Goal: Transaction & Acquisition: Book appointment/travel/reservation

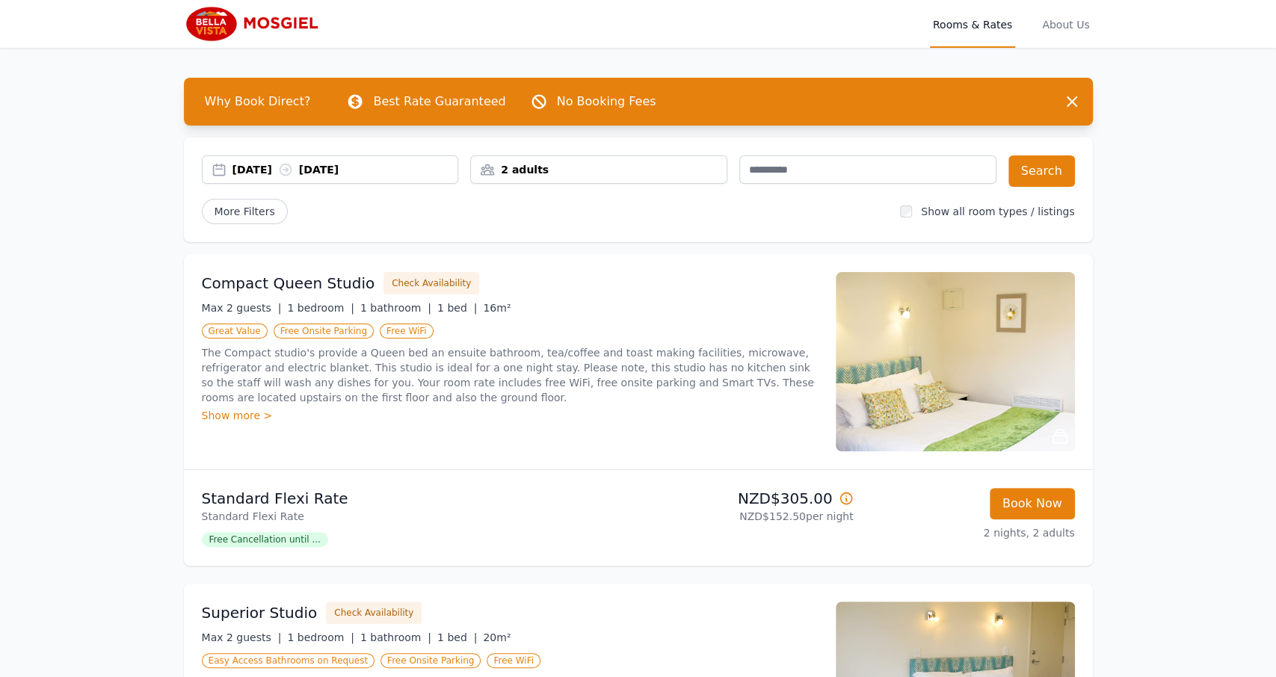
click at [580, 167] on div "2 adults" at bounding box center [599, 169] width 256 height 15
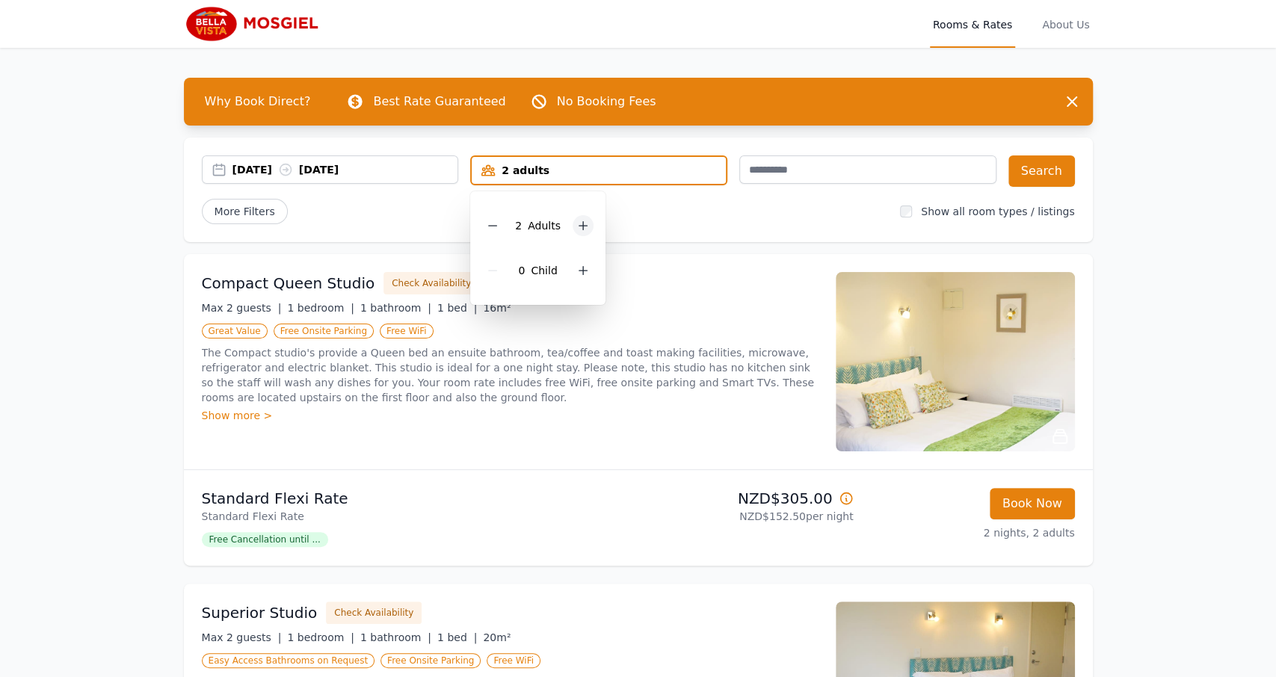
click at [580, 229] on icon at bounding box center [583, 226] width 8 height 8
click at [1033, 174] on button "Search" at bounding box center [1041, 170] width 67 height 31
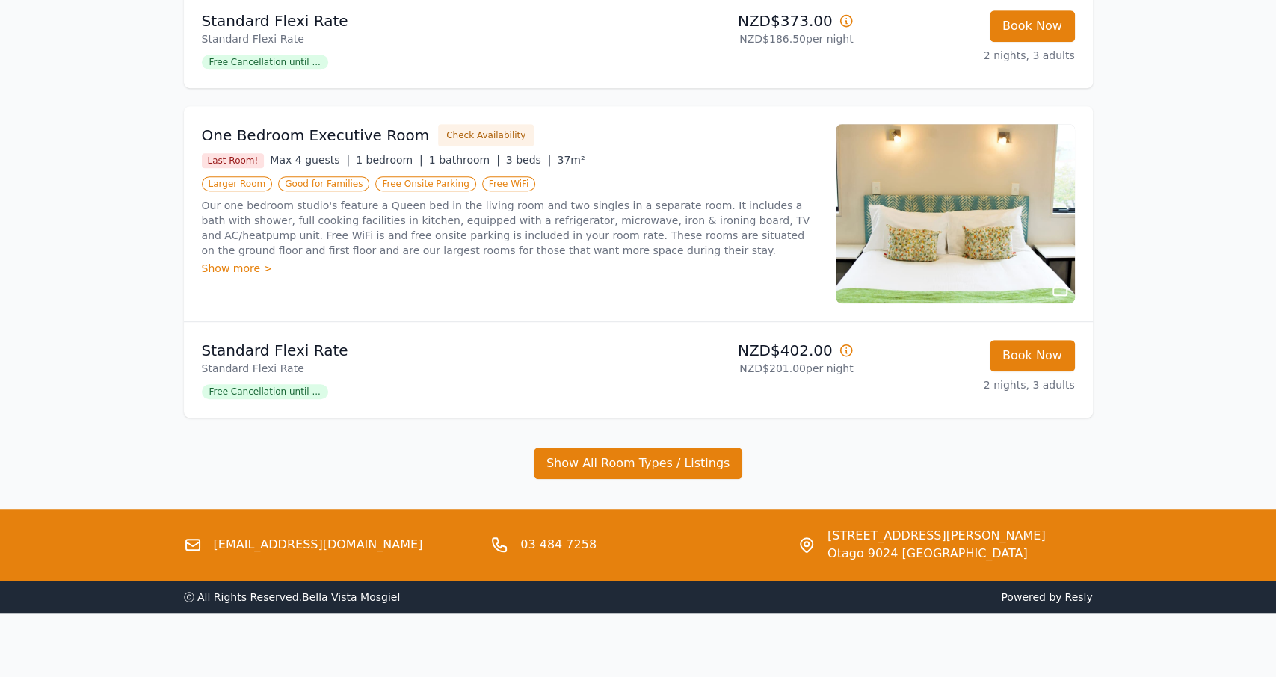
scroll to position [483, 0]
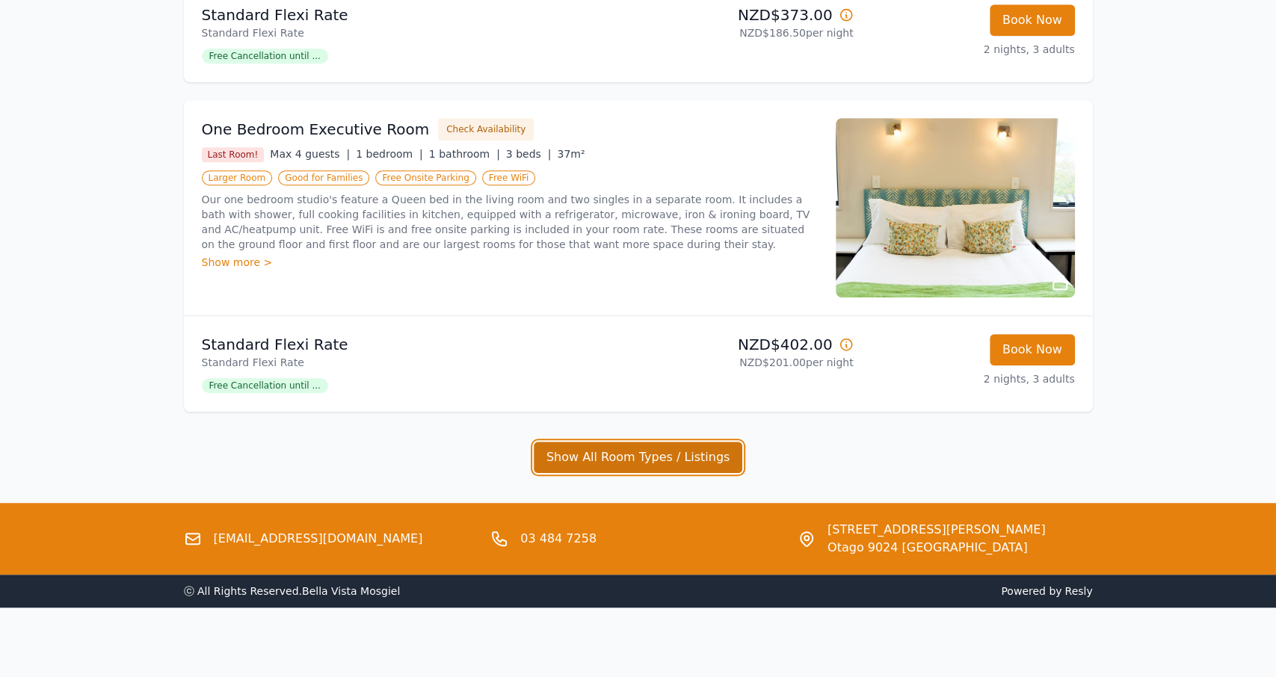
click at [606, 462] on button "Show All Room Types / Listings" at bounding box center [638, 457] width 209 height 31
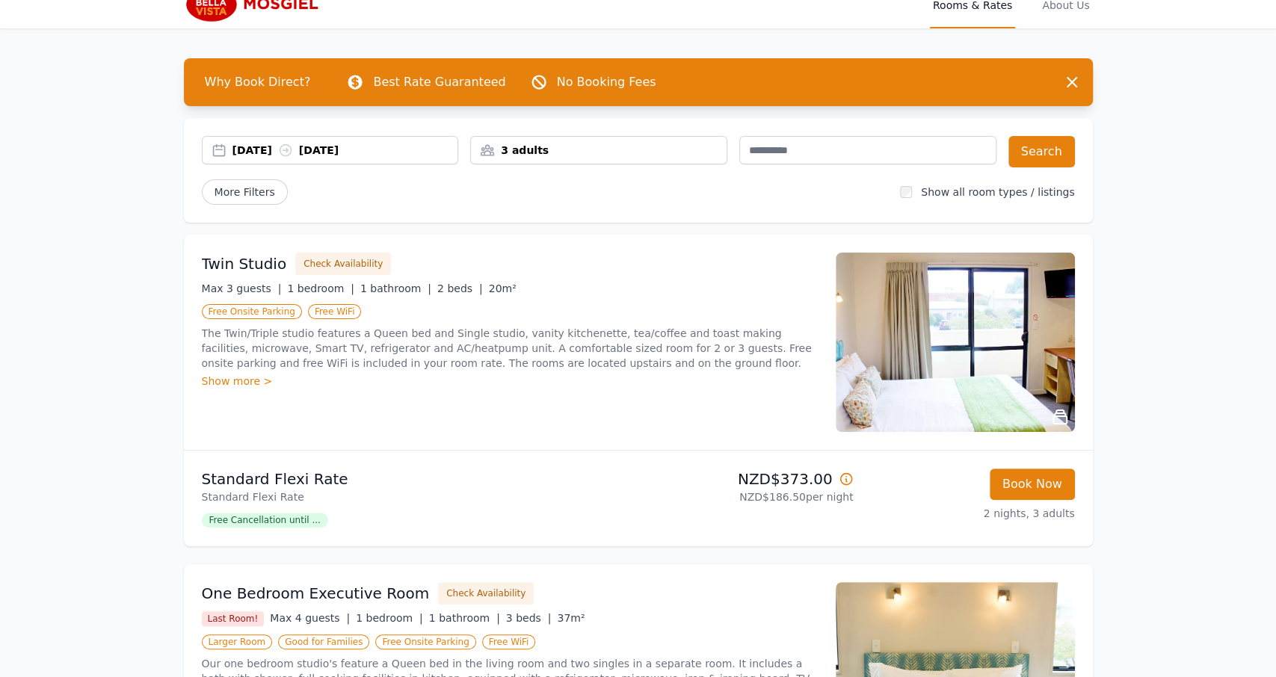
scroll to position [17, 0]
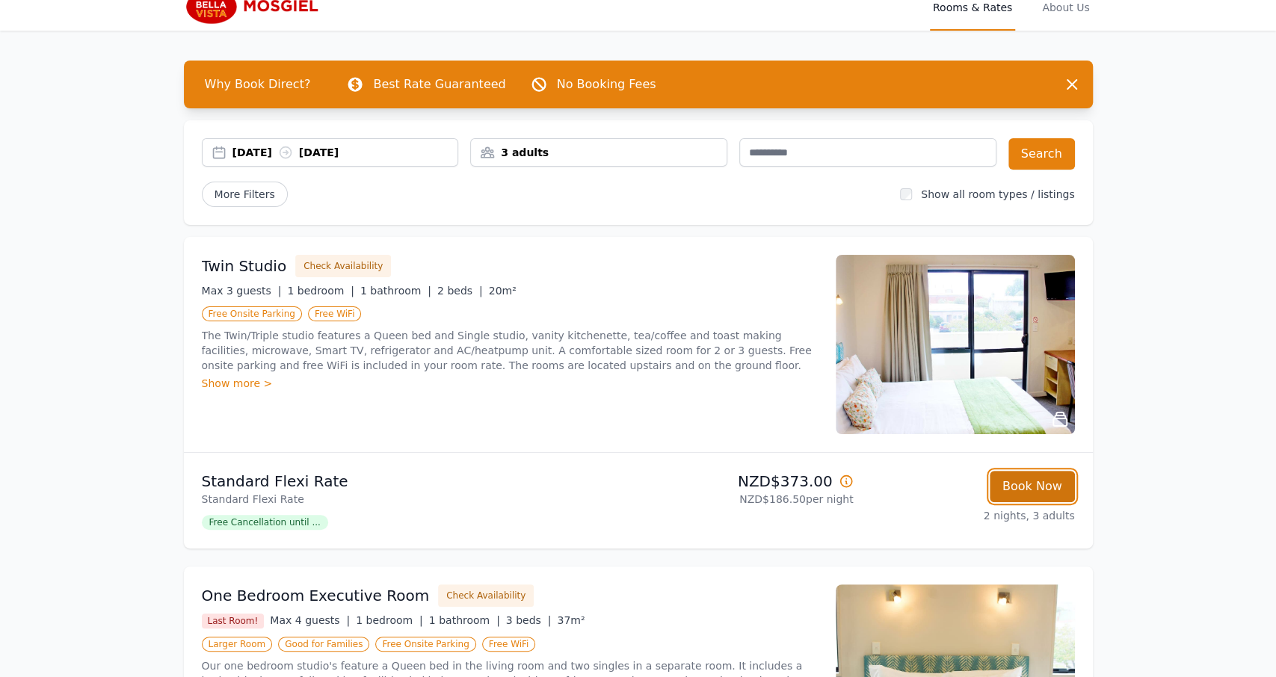
click at [1027, 493] on button "Book Now" at bounding box center [1031, 486] width 85 height 31
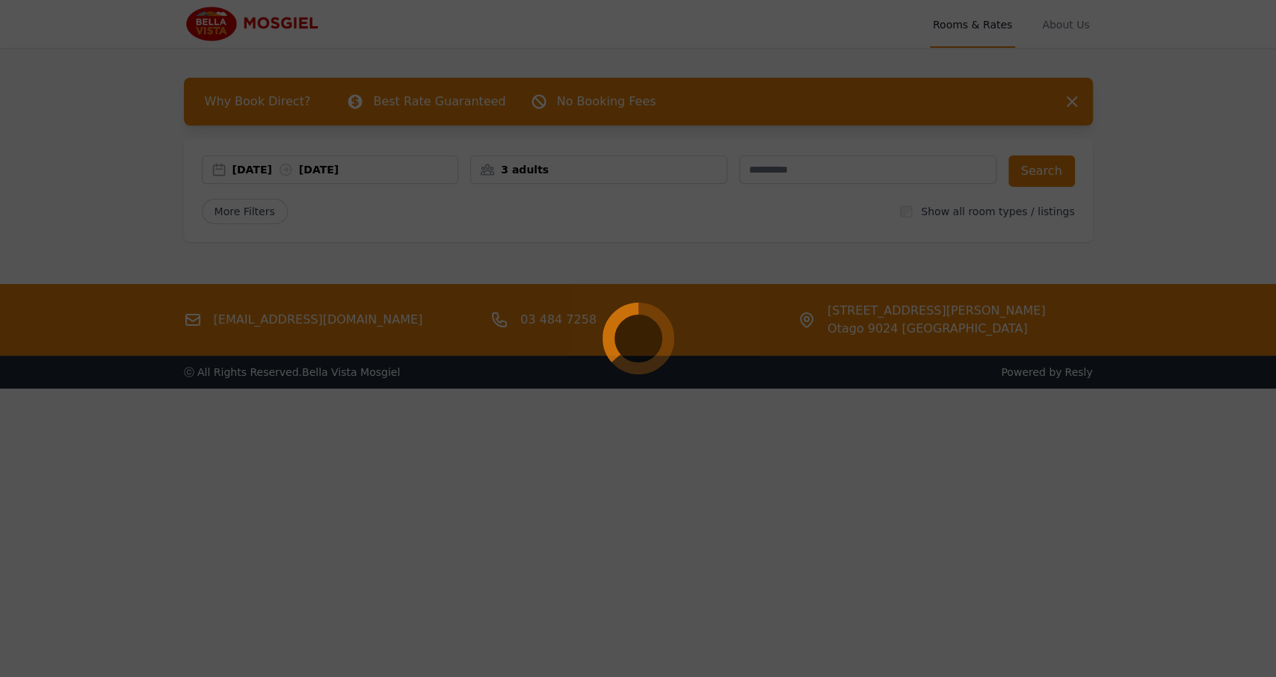
select select "**"
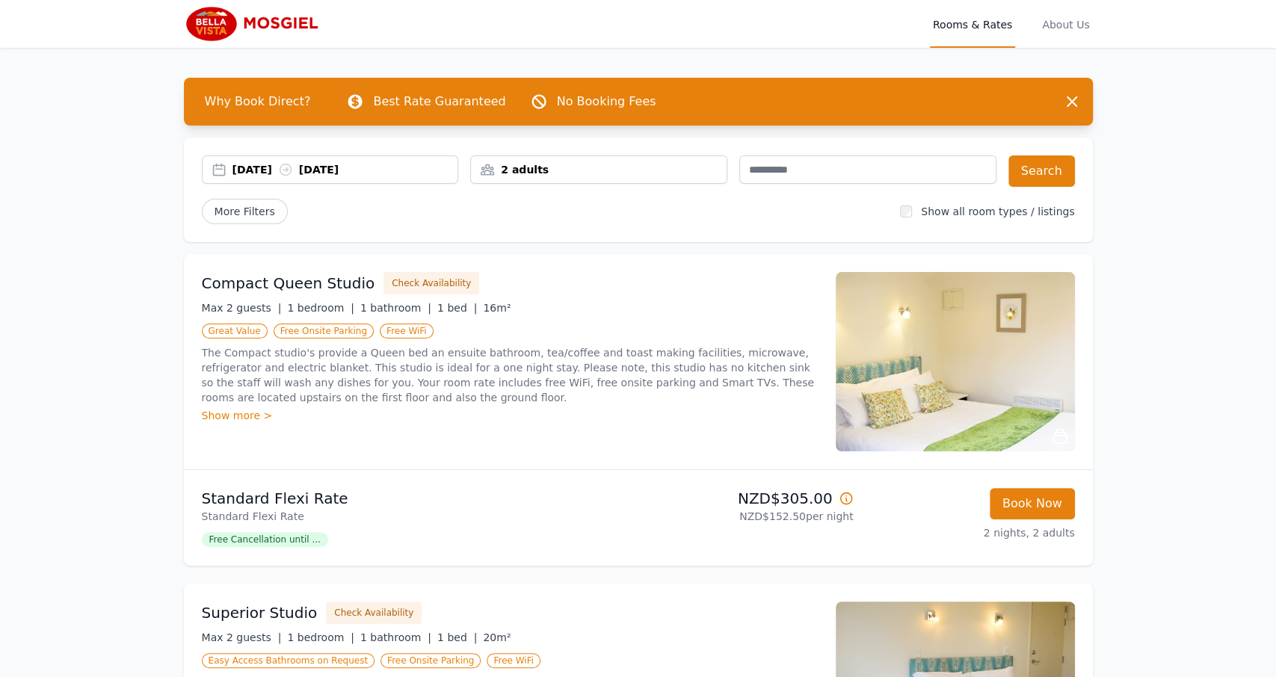
click at [617, 171] on div "2 adults" at bounding box center [599, 169] width 256 height 15
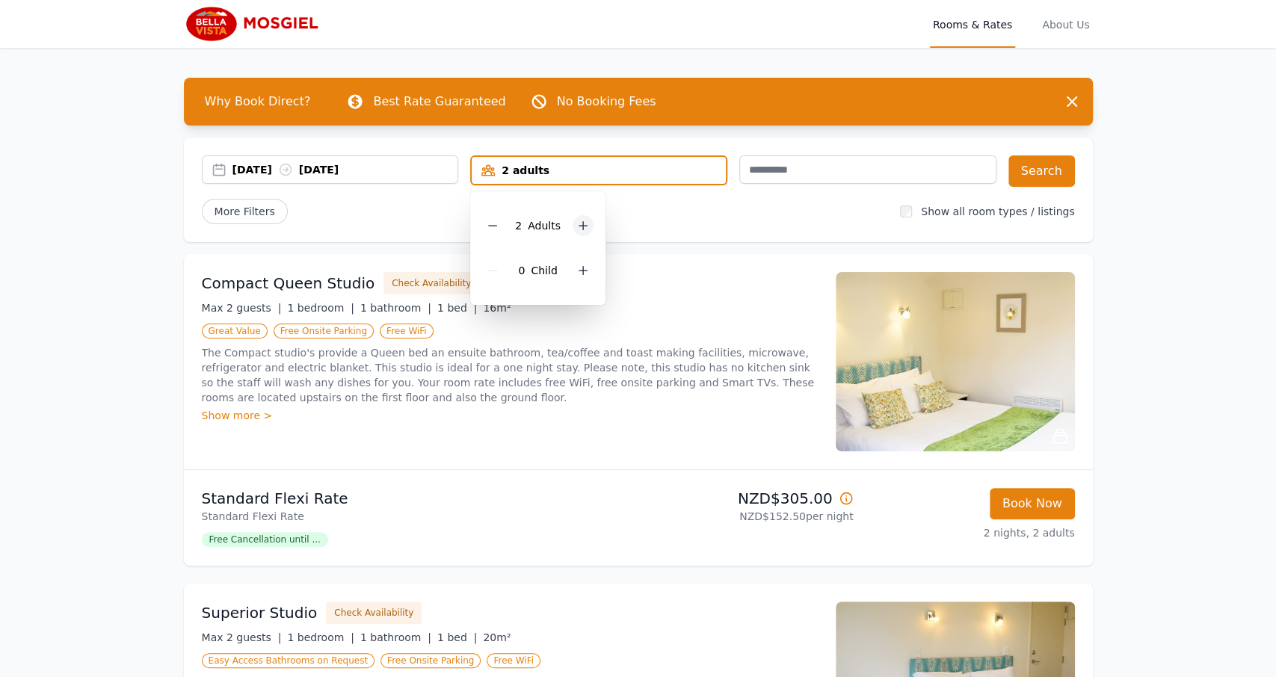
click at [580, 228] on icon at bounding box center [583, 226] width 8 height 8
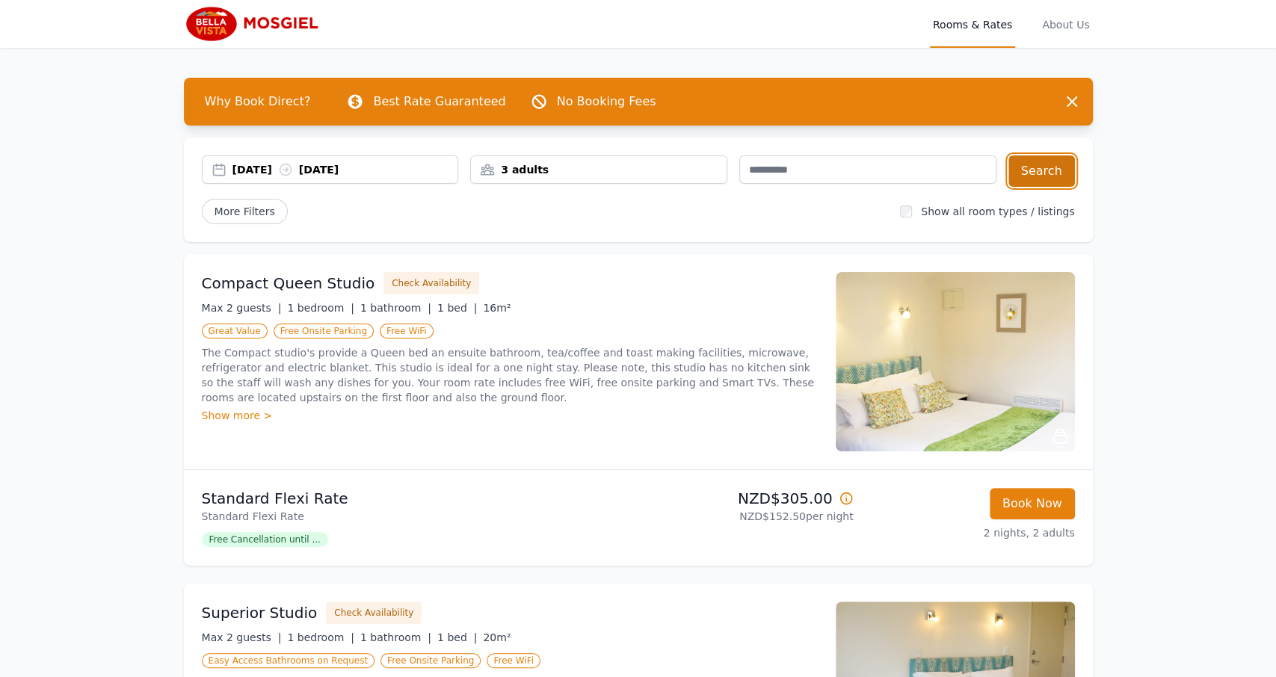
click at [1042, 171] on button "Search" at bounding box center [1041, 170] width 67 height 31
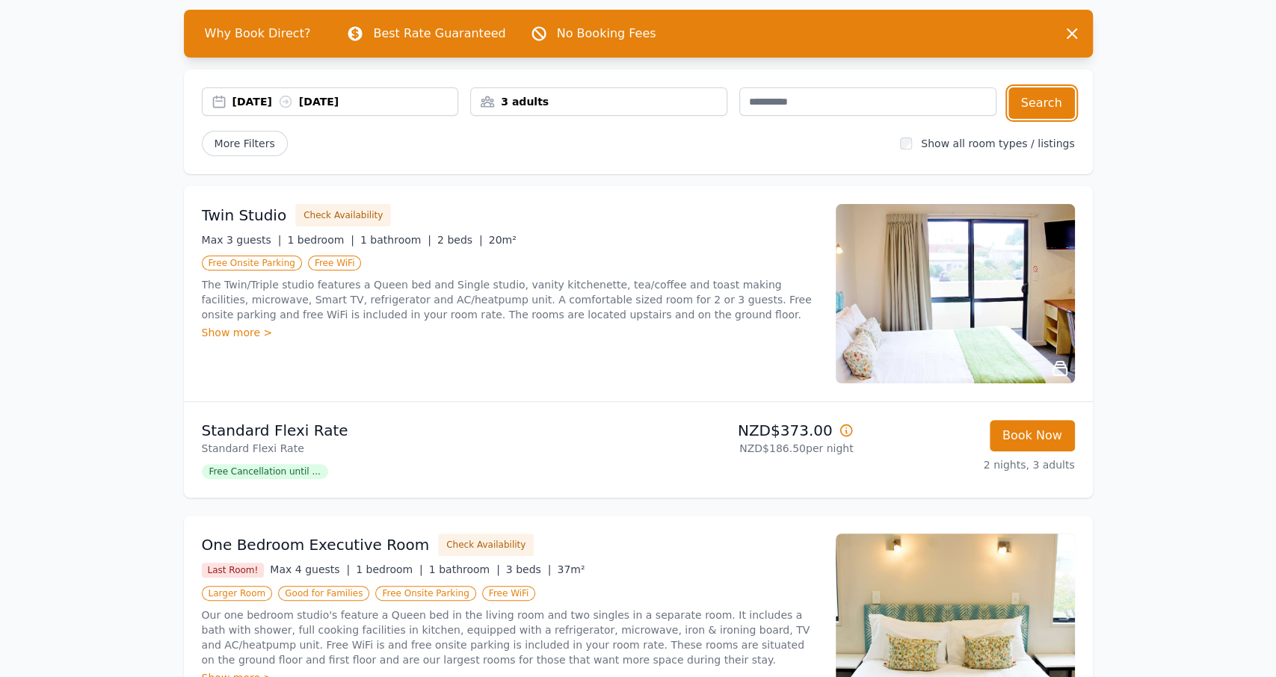
scroll to position [155, 0]
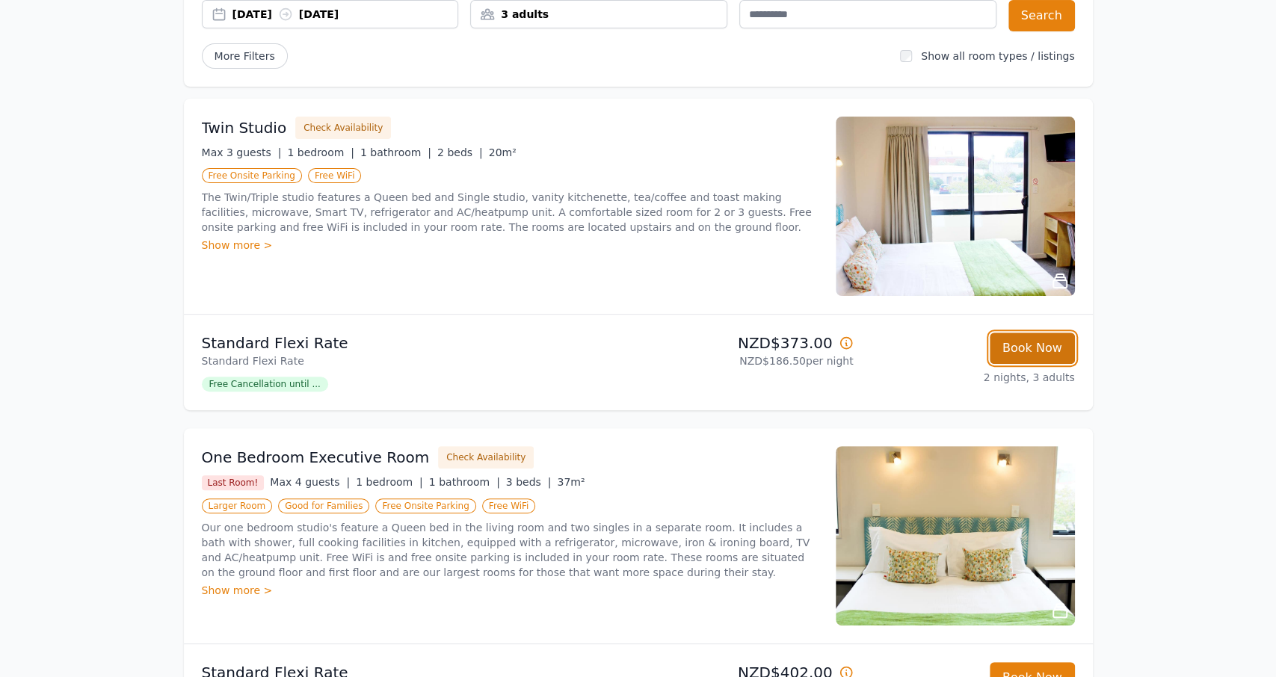
click at [1026, 347] on button "Book Now" at bounding box center [1031, 348] width 85 height 31
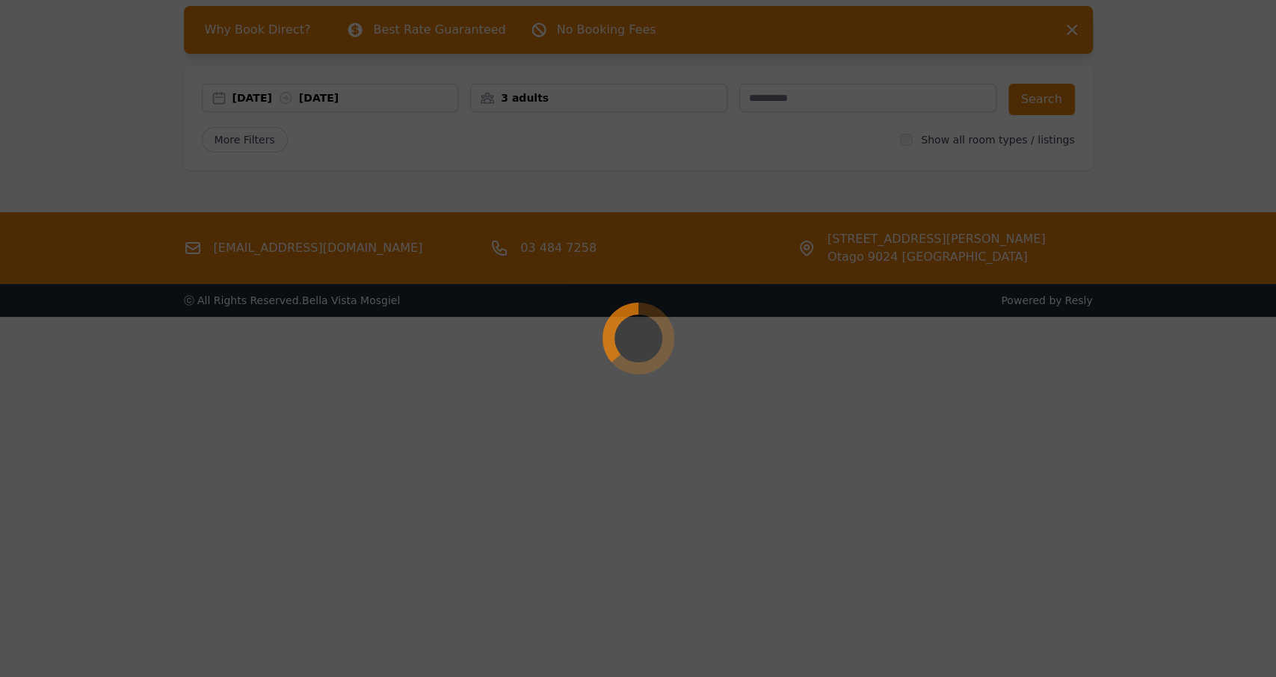
scroll to position [72, 0]
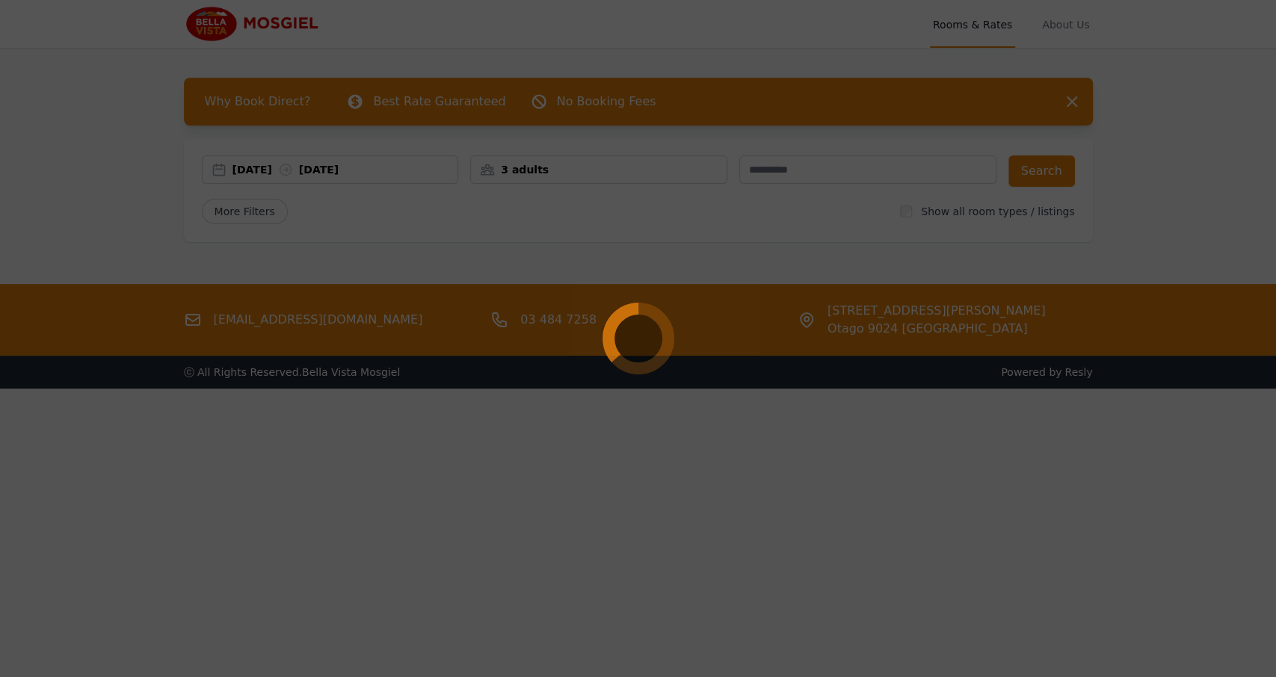
select select "**"
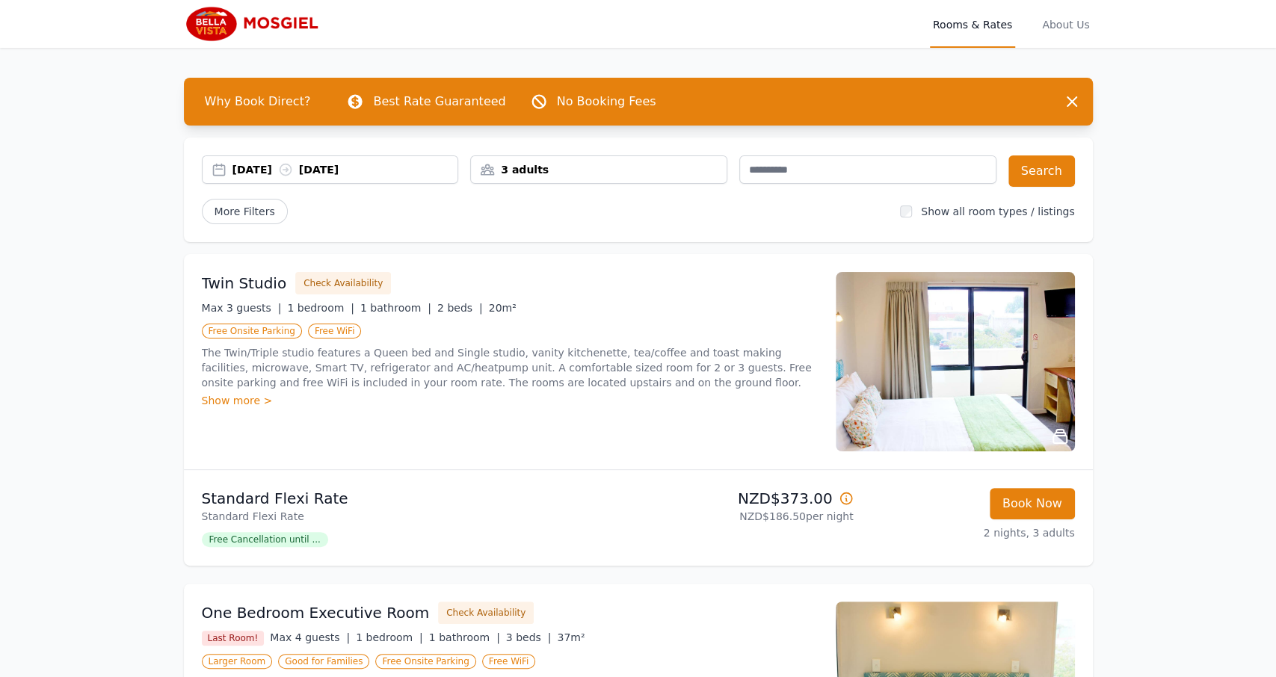
click at [248, 402] on div "Show more >" at bounding box center [510, 400] width 616 height 15
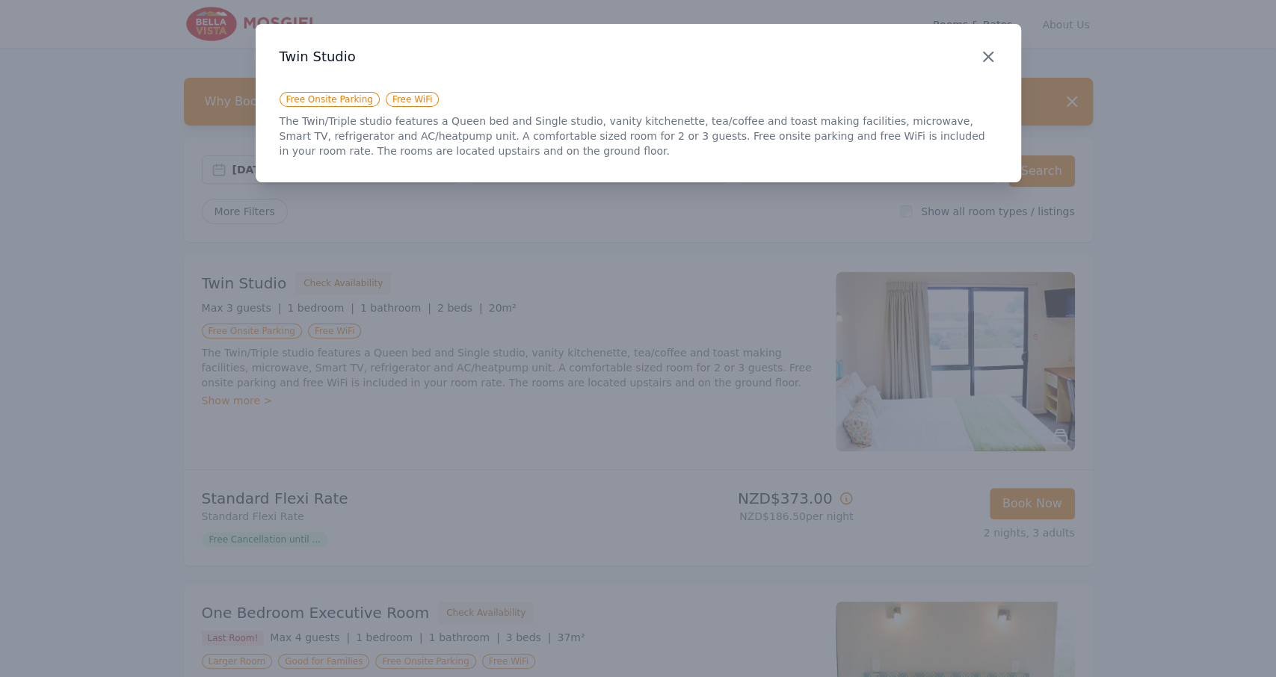
click at [984, 61] on icon "button" at bounding box center [987, 56] width 9 height 9
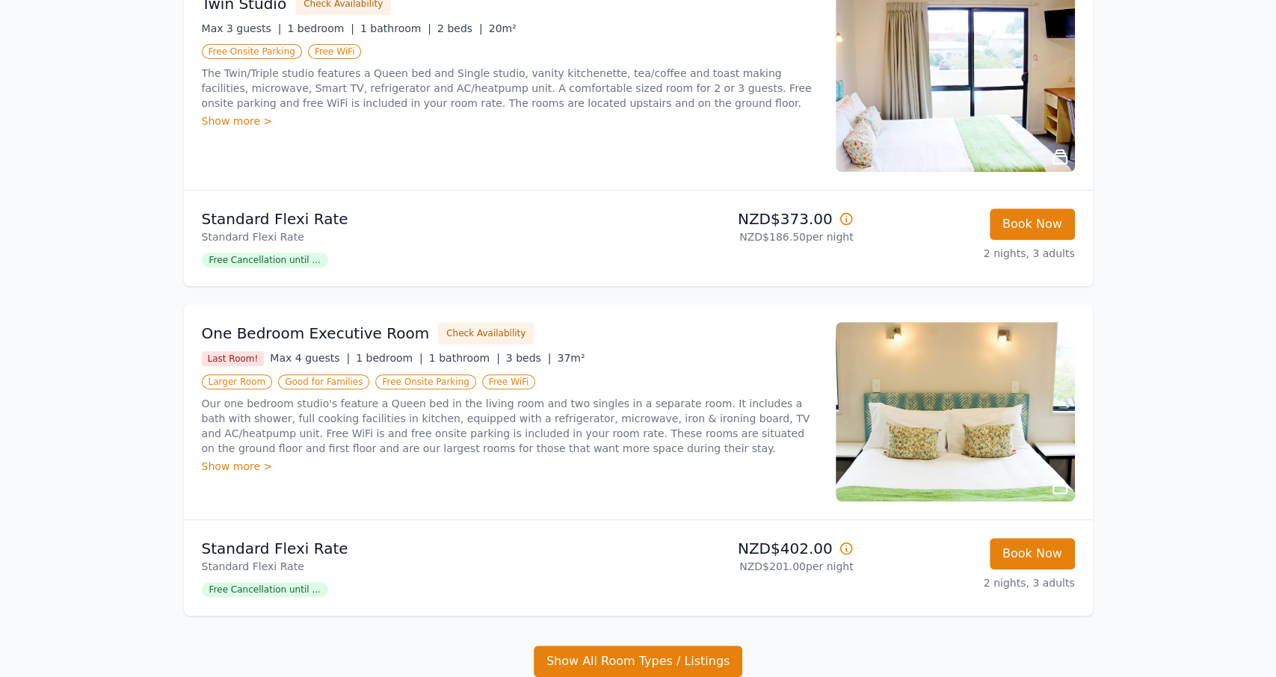
scroll to position [311, 0]
